Goal: Task Accomplishment & Management: Use online tool/utility

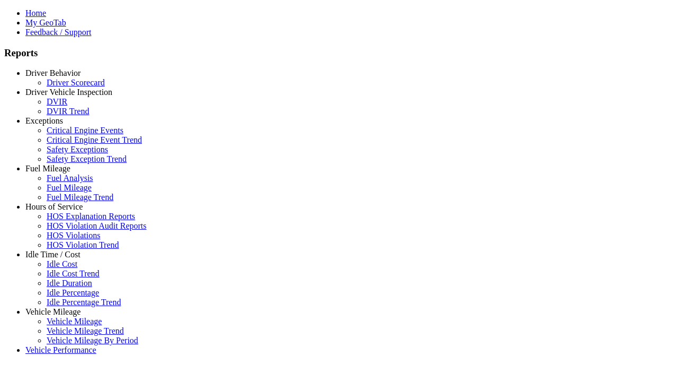
click at [61, 173] on link "Fuel Mileage" at bounding box center [47, 168] width 45 height 9
click at [69, 182] on link "Fuel Analysis" at bounding box center [70, 177] width 47 height 9
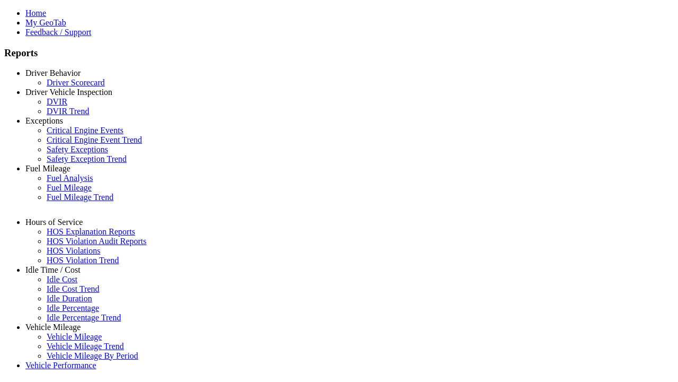
select select "**********"
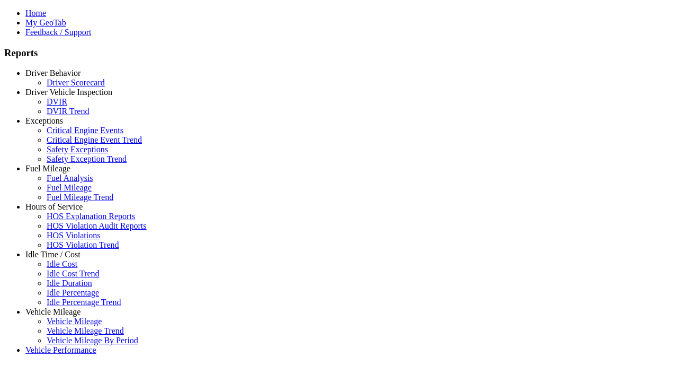
type input "**********"
